Goal: Transaction & Acquisition: Purchase product/service

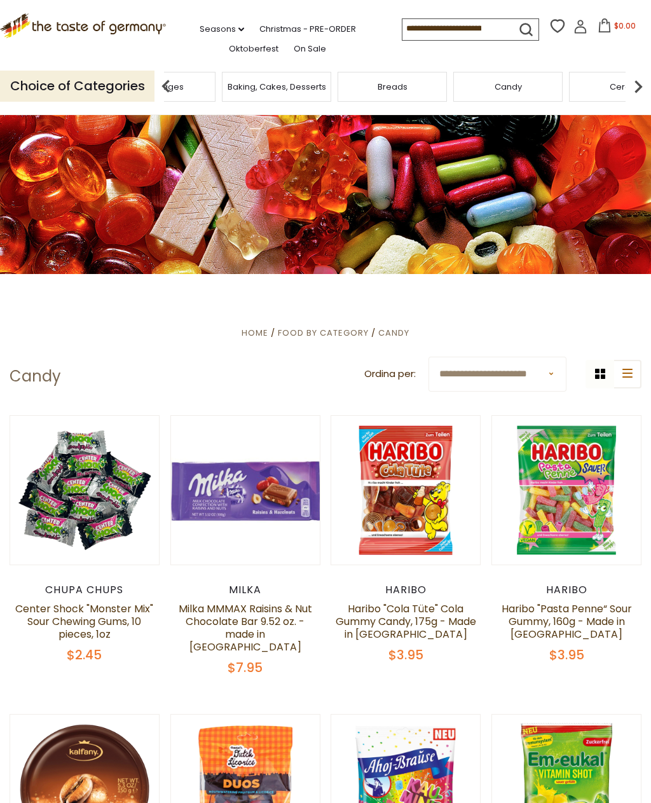
click at [646, 82] on img at bounding box center [638, 86] width 25 height 25
click at [305, 84] on span "Chocolate & Marzipan" at bounding box center [258, 87] width 93 height 10
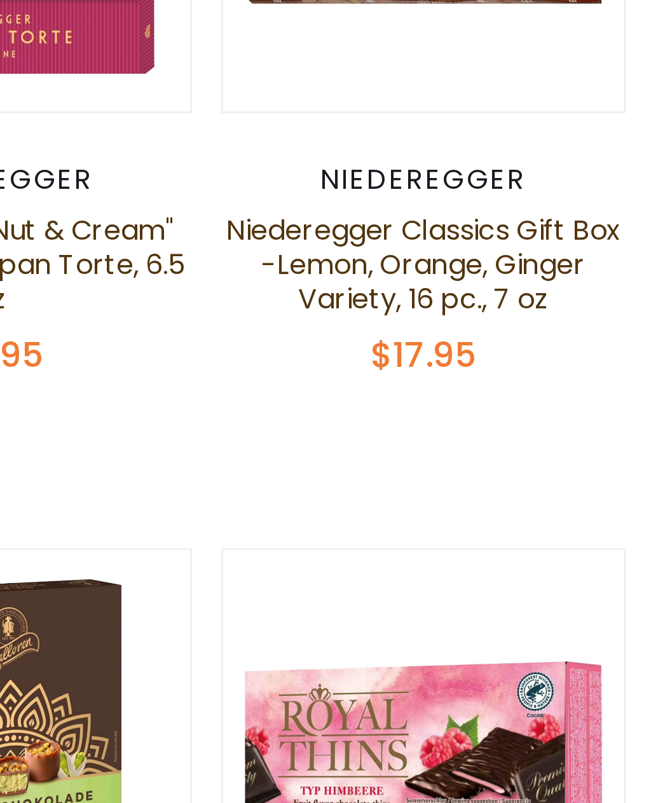
scroll to position [412, 0]
click at [504, 639] on link at bounding box center [566, 701] width 125 height 125
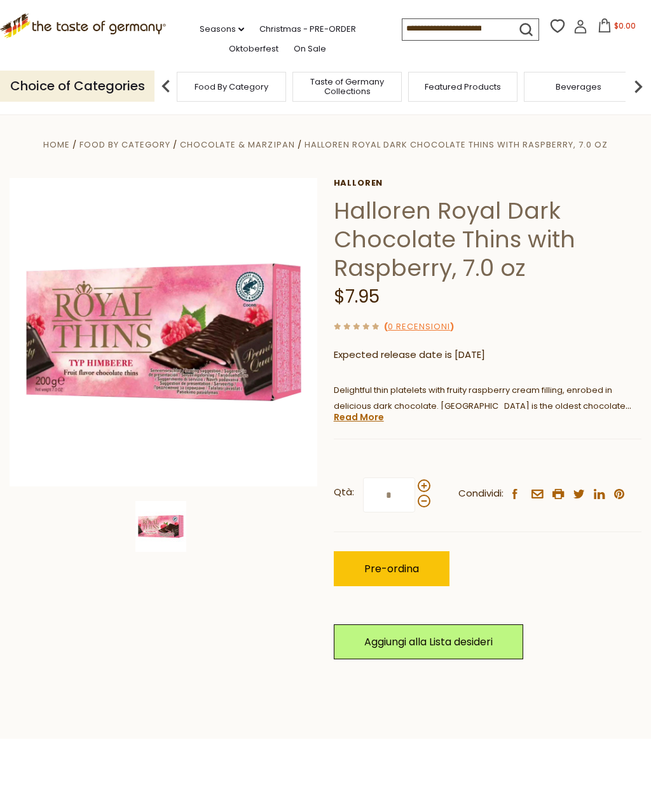
click at [403, 32] on input at bounding box center [457, 28] width 108 height 18
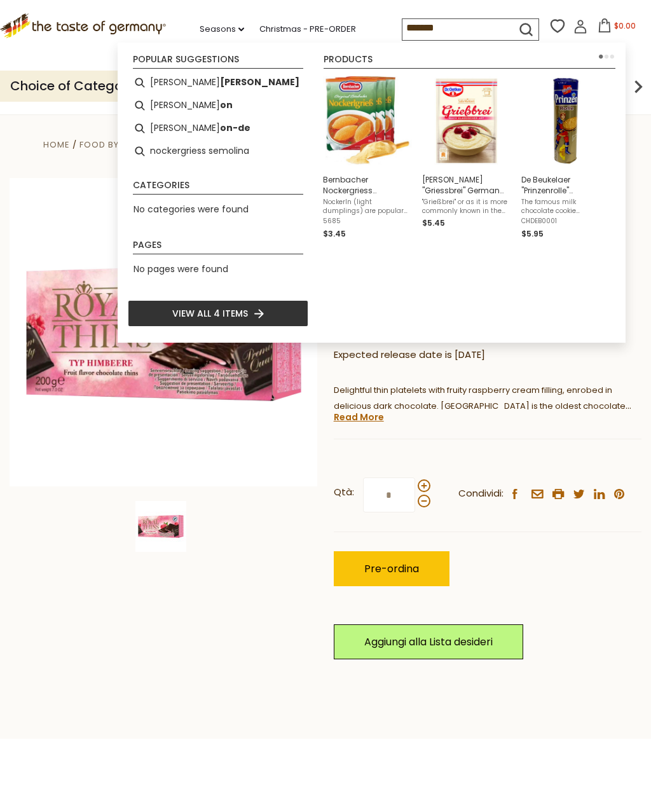
type input "********"
